Goal: Transaction & Acquisition: Download file/media

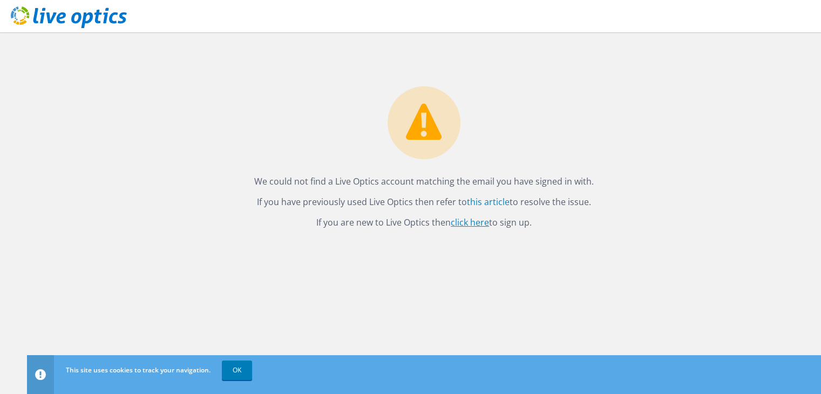
click at [469, 218] on link "click here" at bounding box center [470, 222] width 38 height 12
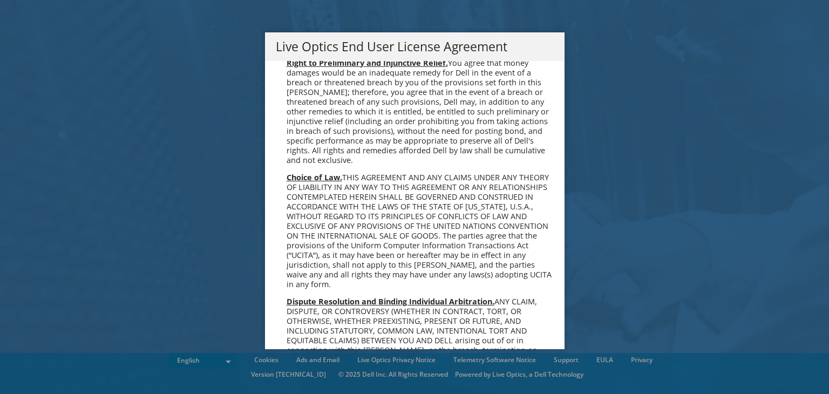
scroll to position [4082, 0]
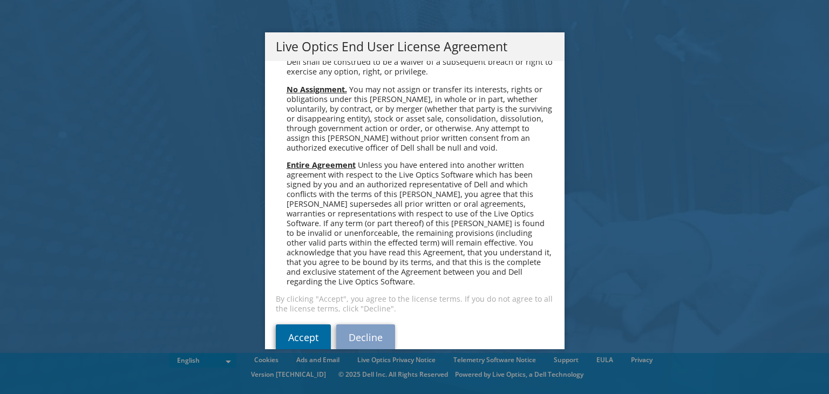
click at [289, 324] on link "Accept" at bounding box center [303, 337] width 55 height 26
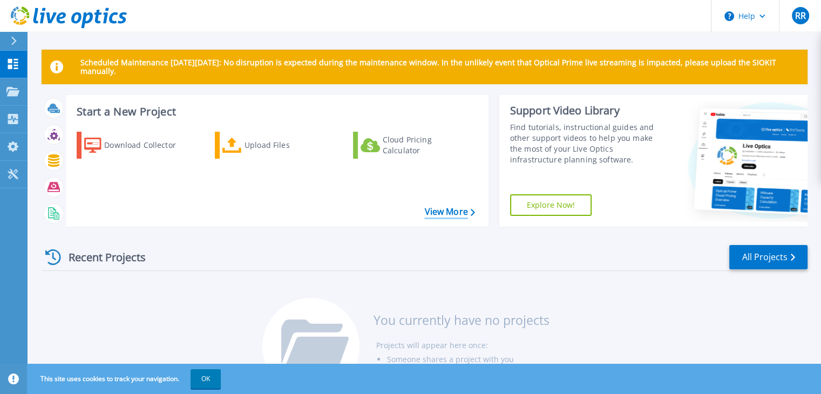
click at [471, 213] on icon at bounding box center [473, 212] width 4 height 7
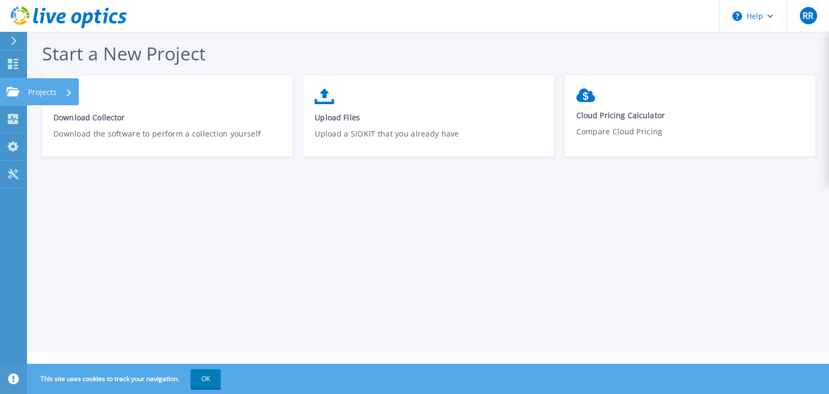
click at [15, 89] on icon at bounding box center [12, 91] width 13 height 9
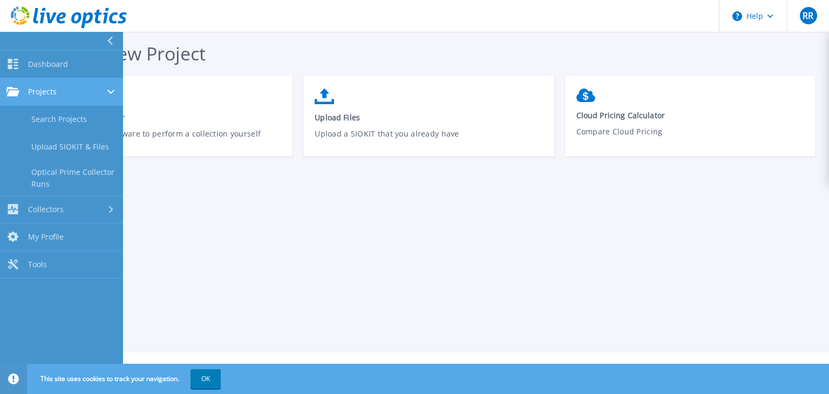
click at [15, 89] on icon at bounding box center [12, 91] width 13 height 9
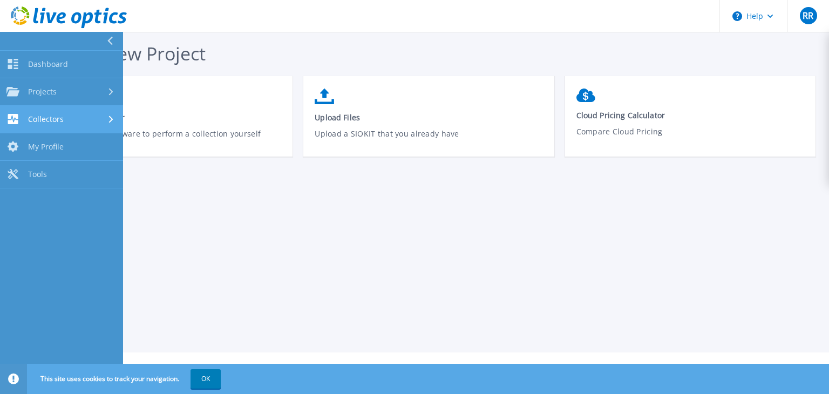
click at [13, 117] on icon at bounding box center [13, 119] width 10 height 10
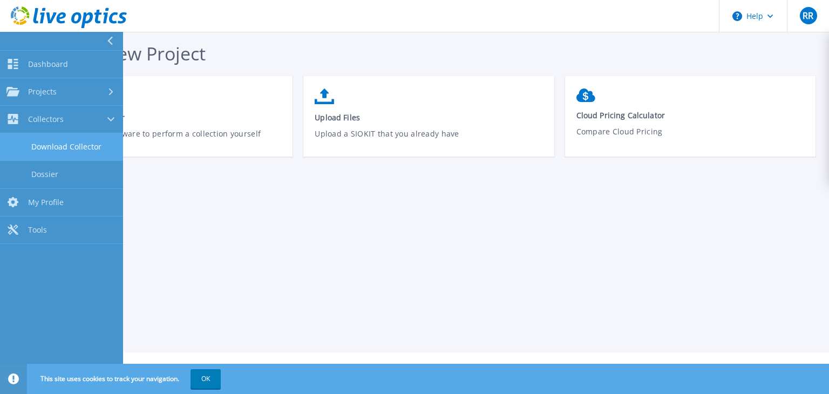
click at [37, 142] on link "Download Collector" at bounding box center [61, 147] width 123 height 28
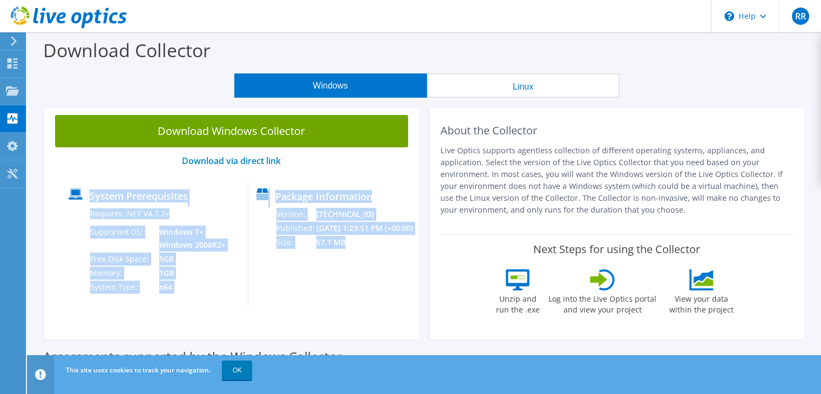
drag, startPoint x: 351, startPoint y: 257, endPoint x: 241, endPoint y: 192, distance: 128.0
click at [241, 192] on div "System Prerequisites Requires .NET V4.7.2+ Supported OS: Windows 7+ Windows 200…" at bounding box center [231, 243] width 342 height 126
click at [343, 298] on div "Package Information Version: [TECHNICAL_ID] Published: [DATE] 1:23:51 PM (+00:0…" at bounding box center [325, 243] width 154 height 126
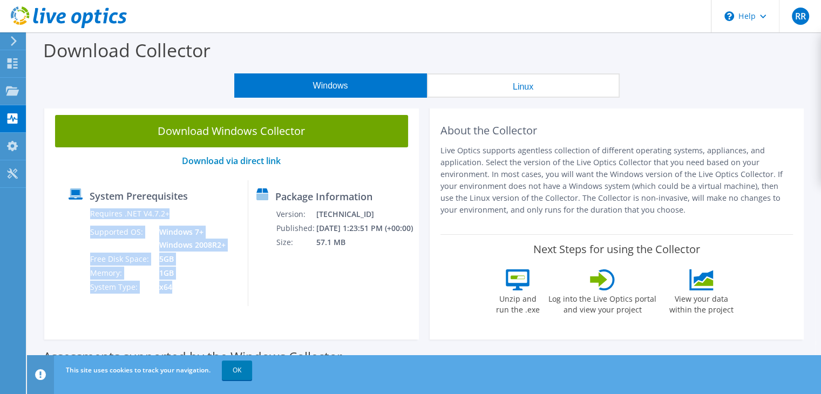
drag, startPoint x: 186, startPoint y: 294, endPoint x: 77, endPoint y: 225, distance: 128.3
click at [77, 225] on div "Requires .NET V4.7.2+ Supported OS: Windows 7+ Windows 2008R2+ Free Disk Space:…" at bounding box center [148, 250] width 159 height 87
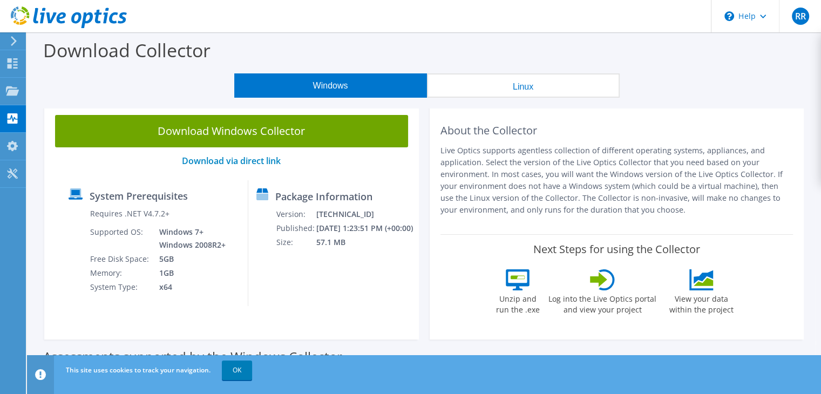
click at [377, 309] on div "Download Windows Collector Download via direct link System Prerequisites Requir…" at bounding box center [231, 221] width 375 height 235
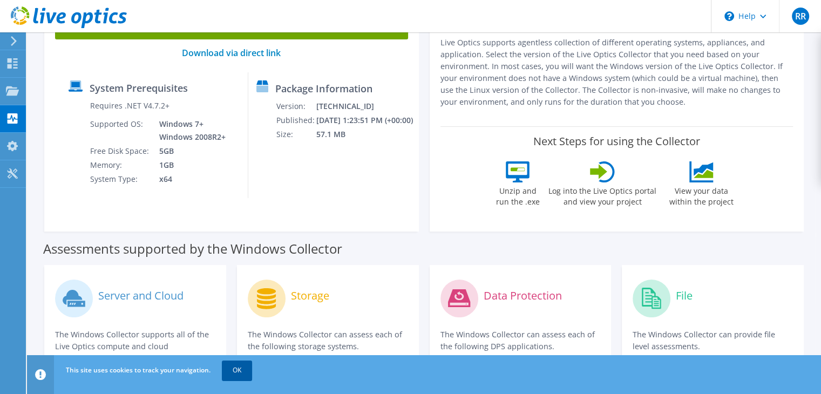
click at [239, 376] on link "OK" at bounding box center [237, 370] width 30 height 19
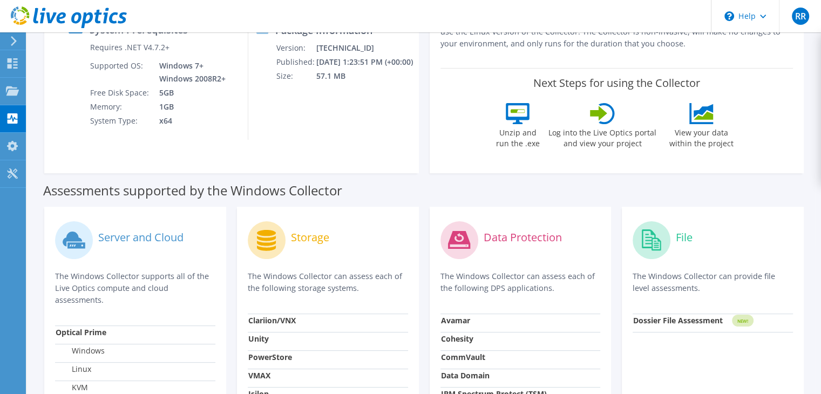
scroll to position [0, 0]
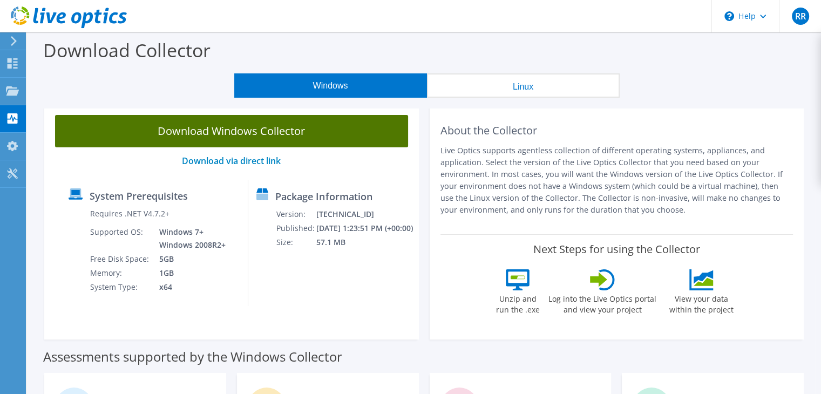
click at [250, 130] on link "Download Windows Collector" at bounding box center [231, 131] width 353 height 32
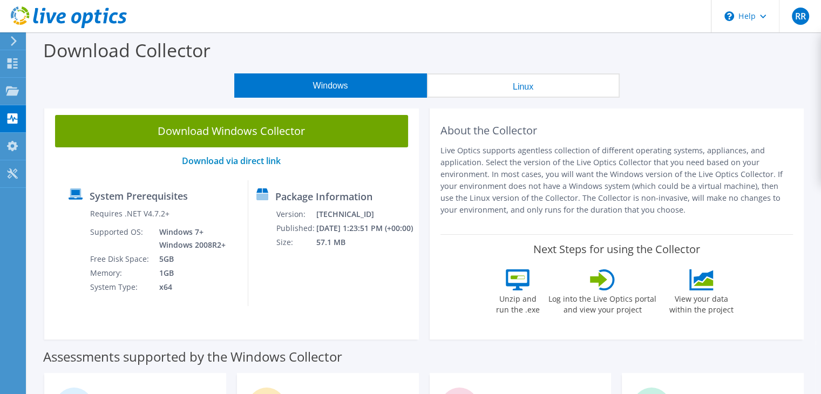
click at [422, 37] on div "Download Collector" at bounding box center [423, 52] width 783 height 41
